Goal: Task Accomplishment & Management: Use online tool/utility

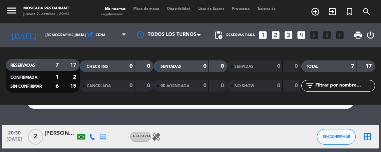
scroll to position [24, 0]
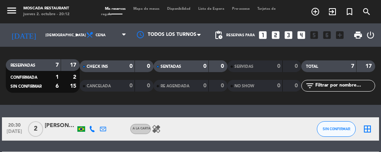
click at [54, 121] on div "[PERSON_NAME]" at bounding box center [60, 125] width 31 height 9
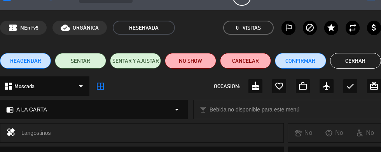
scroll to position [0, 0]
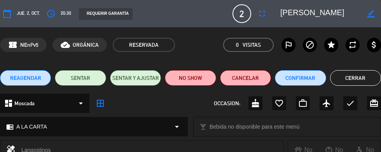
click at [359, 79] on button "Cerrar" at bounding box center [355, 78] width 51 height 16
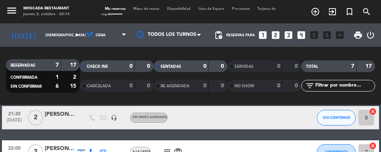
scroll to position [75, 0]
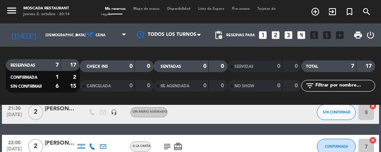
click at [168, 141] on icon "subject" at bounding box center [166, 145] width 9 height 9
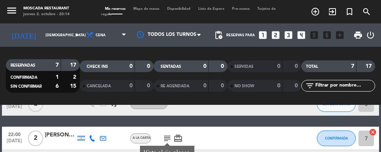
scroll to position [86, 0]
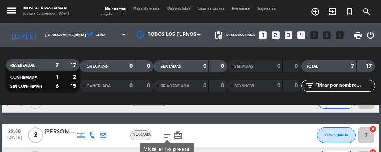
click at [302, 123] on div "22:00 [DATE] 2 [PERSON_NAME] (Leoccs) A LA CARTA subject Vista [PERSON_NAME] pl…" at bounding box center [190, 134] width 377 height 23
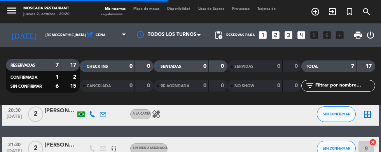
scroll to position [39, 0]
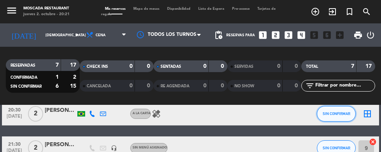
click at [342, 106] on button "SIN CONFIRMAR" at bounding box center [336, 114] width 39 height 16
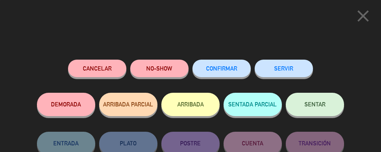
click at [201, 101] on button "ARRIBADA" at bounding box center [190, 104] width 58 height 23
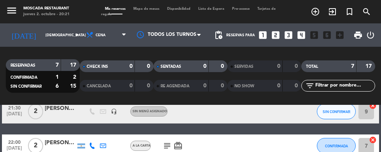
scroll to position [134, 0]
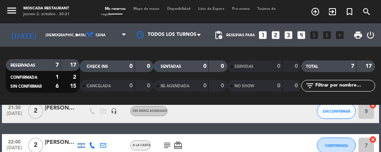
click at [168, 140] on icon "subject" at bounding box center [166, 144] width 9 height 9
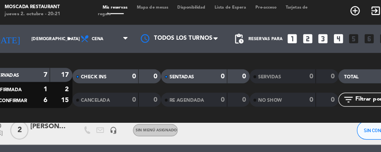
click at [180, 140] on icon "card_giftcard" at bounding box center [177, 144] width 9 height 9
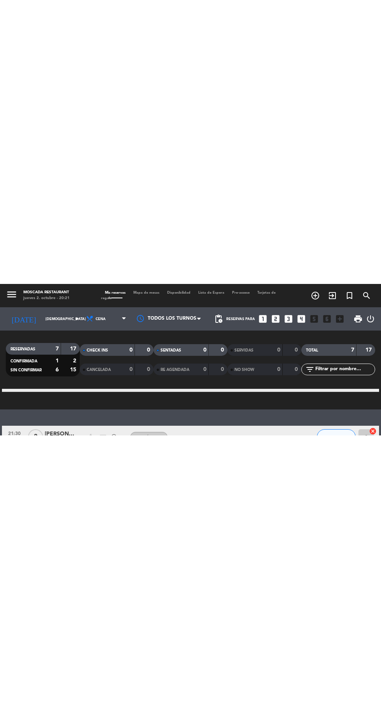
scroll to position [119, 0]
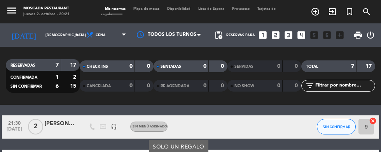
click at [275, 115] on div "21:30 [DATE] 2 [PERSON_NAME] HAB 419 headset_mic Sin menú asignado SIN CONFIRMA…" at bounding box center [190, 126] width 377 height 23
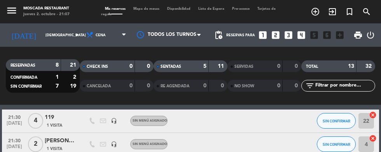
scroll to position [252, 0]
click at [114, 119] on icon "headset_mic" at bounding box center [114, 120] width 6 height 6
click at [279, 152] on div "21:30 [DATE] 2 [PERSON_NAME] HAB 419 1 Visita headset_mic Sin menú asignado SIN…" at bounding box center [190, 144] width 377 height 23
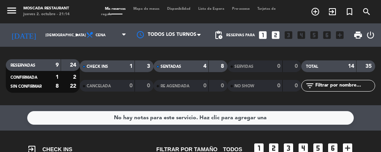
scroll to position [0, 0]
click at [154, 9] on span "Mapa de mesas" at bounding box center [146, 8] width 34 height 3
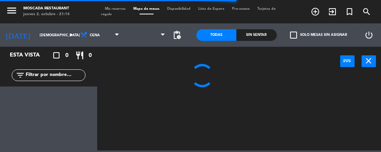
click at [370, 61] on icon "close" at bounding box center [368, 60] width 9 height 9
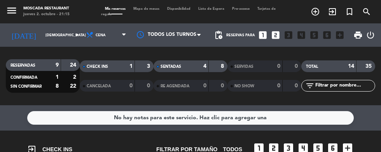
click at [156, 9] on span "Mapa de mesas" at bounding box center [146, 8] width 34 height 3
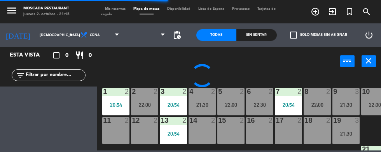
click at [229, 128] on div "15 2" at bounding box center [230, 130] width 27 height 27
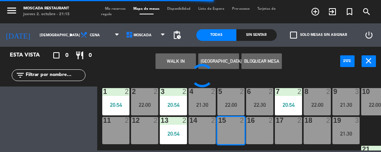
click at [188, 63] on button "WALK IN" at bounding box center [175, 61] width 40 height 16
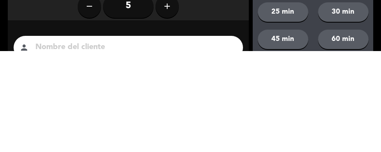
scroll to position [21, 0]
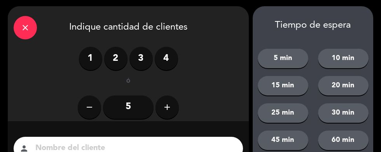
click at [117, 62] on label "2" at bounding box center [115, 58] width 23 height 23
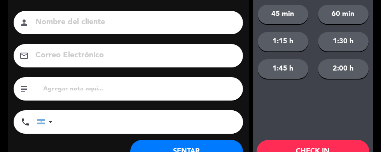
scroll to position [157, 0]
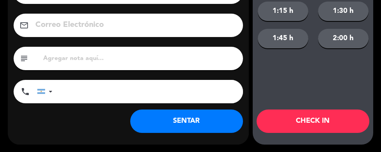
click at [207, 120] on button "SENTAR" at bounding box center [186, 120] width 113 height 23
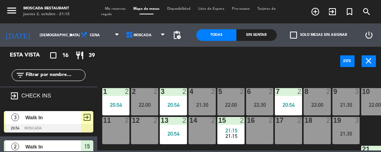
scroll to position [14, 0]
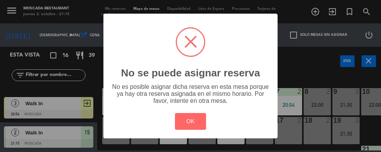
click at [116, 14] on div "? ! i No se puede asignar reserva × No es posible asignar dicha reserva en esta…" at bounding box center [190, 76] width 174 height 124
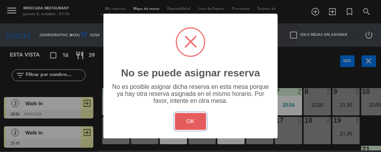
click at [195, 129] on button "OK" at bounding box center [190, 121] width 31 height 17
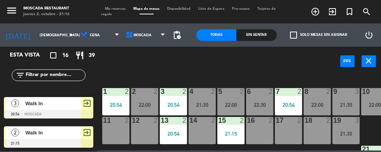
click at [121, 8] on span "Mis reservas" at bounding box center [115, 8] width 28 height 3
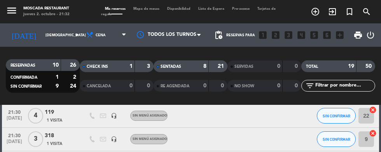
scroll to position [417, 0]
click at [346, 137] on span "SIN CONFIRMAR" at bounding box center [337, 139] width 28 height 4
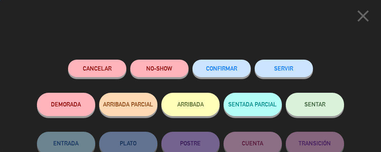
click at [204, 113] on button "ARRIBADA" at bounding box center [190, 104] width 58 height 23
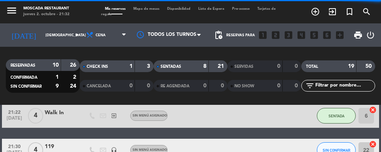
scroll to position [452, 0]
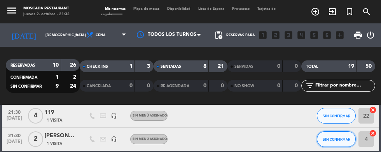
click at [330, 131] on button "SIN CONFIRMAR" at bounding box center [336, 139] width 39 height 16
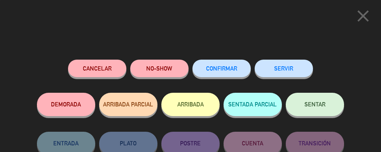
click at [203, 106] on button "ARRIBADA" at bounding box center [190, 104] width 58 height 23
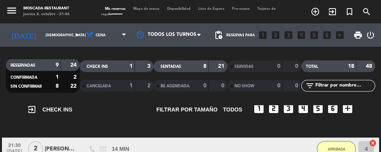
scroll to position [0, 0]
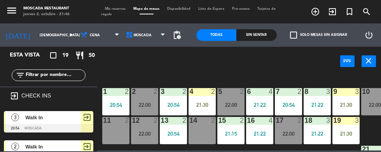
click at [207, 133] on div "14 2" at bounding box center [202, 130] width 27 height 27
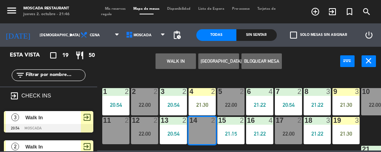
click at [176, 63] on button "WALK IN" at bounding box center [175, 61] width 40 height 16
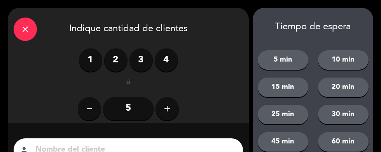
scroll to position [2, 0]
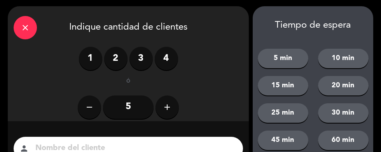
click at [112, 61] on label "2" at bounding box center [115, 58] width 23 height 23
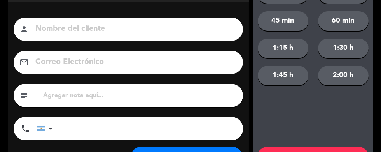
scroll to position [157, 0]
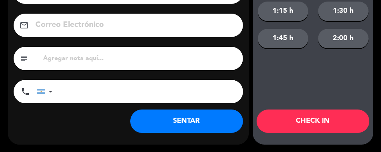
click at [218, 119] on button "SENTAR" at bounding box center [186, 120] width 113 height 23
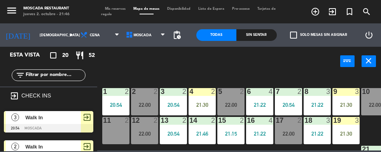
scroll to position [43, 0]
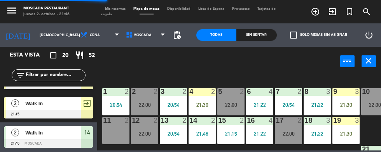
click at [118, 9] on span "Mis reservas" at bounding box center [115, 8] width 28 height 3
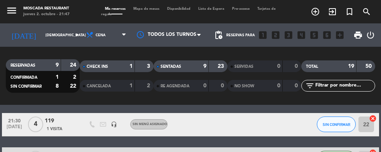
scroll to position [480, 0]
